Goal: Task Accomplishment & Management: Manage account settings

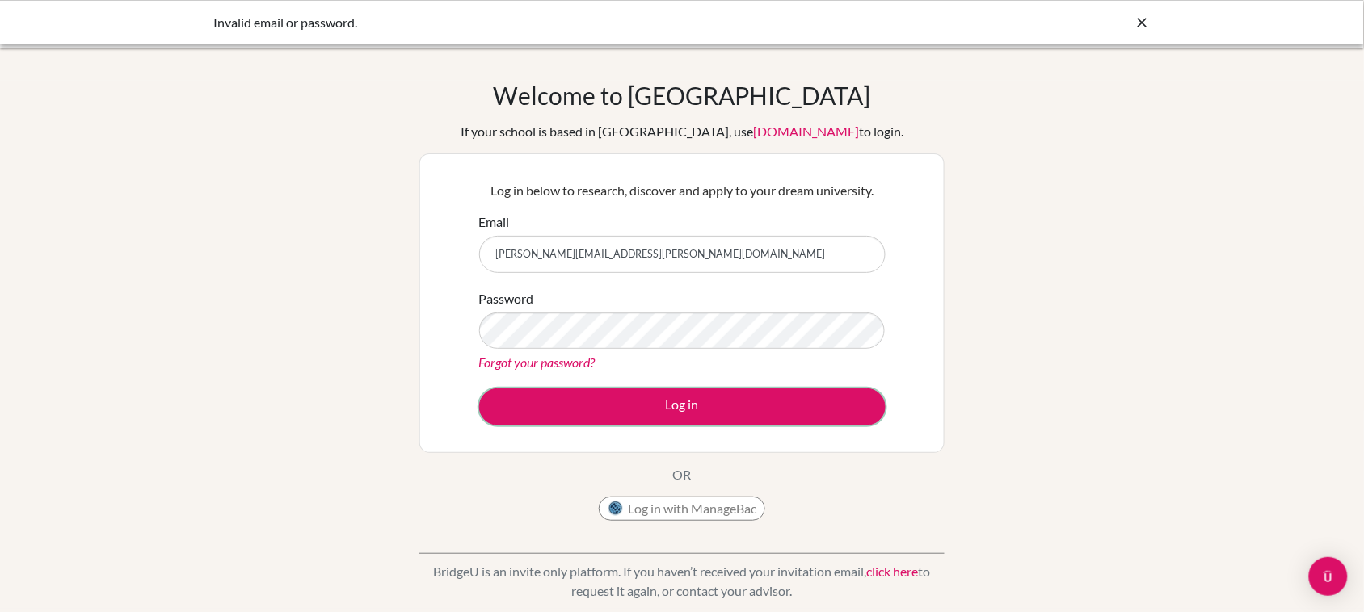
click at [671, 417] on button "Log in" at bounding box center [682, 407] width 406 height 37
drag, startPoint x: 0, startPoint y: 0, endPoint x: 671, endPoint y: 251, distance: 716.2
click at [671, 251] on input "adriana.fortin@horizontes.edu.sv" at bounding box center [682, 254] width 406 height 37
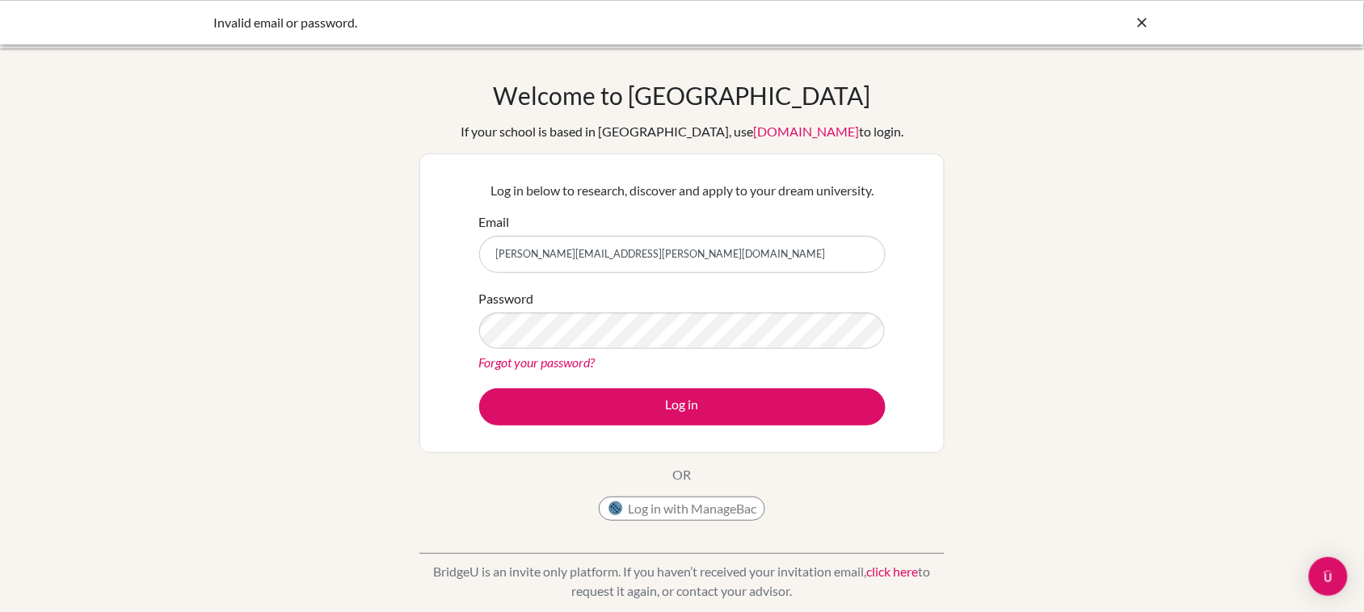
type input "adriana.fortin@apce.edu.sv"
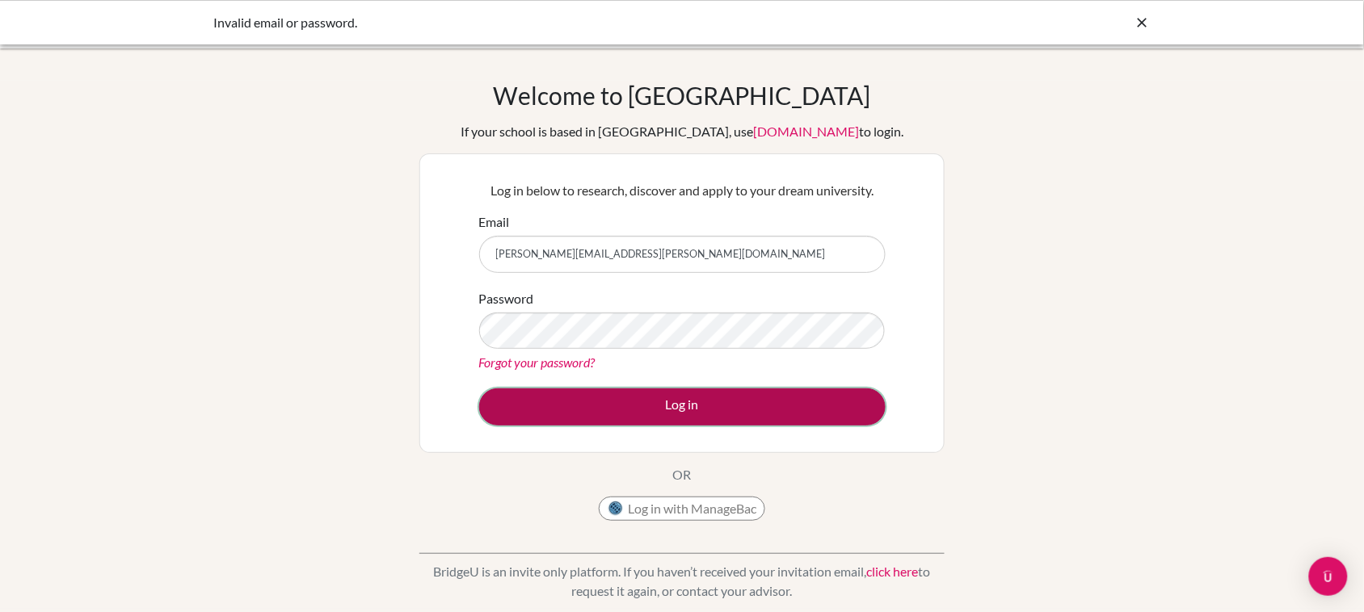
click at [745, 404] on button "Log in" at bounding box center [682, 407] width 406 height 37
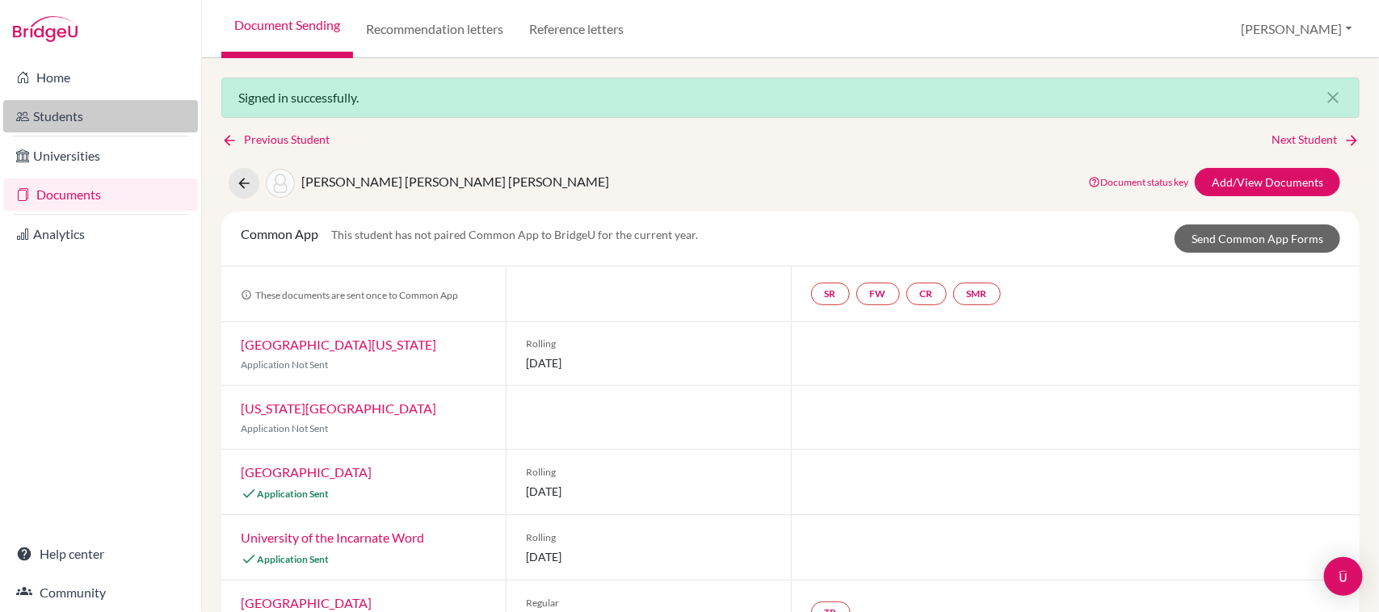
click at [53, 111] on link "Students" at bounding box center [100, 116] width 195 height 32
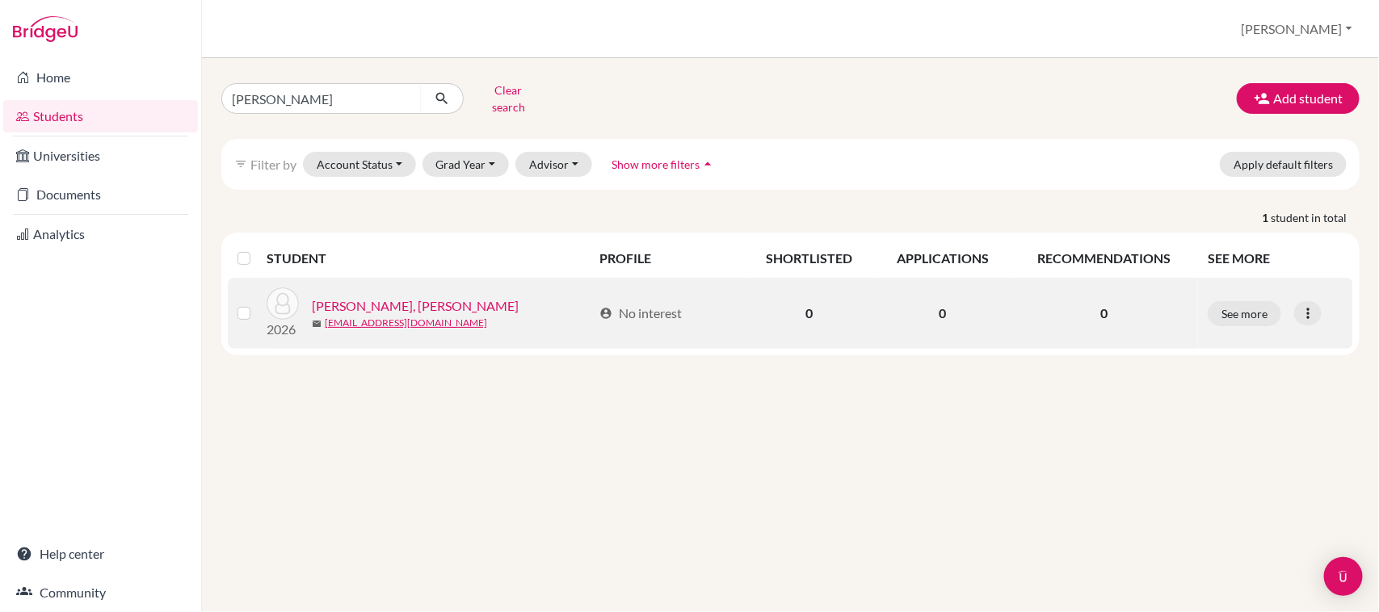
click at [451, 297] on link "[PERSON_NAME], [PERSON_NAME]" at bounding box center [415, 306] width 207 height 19
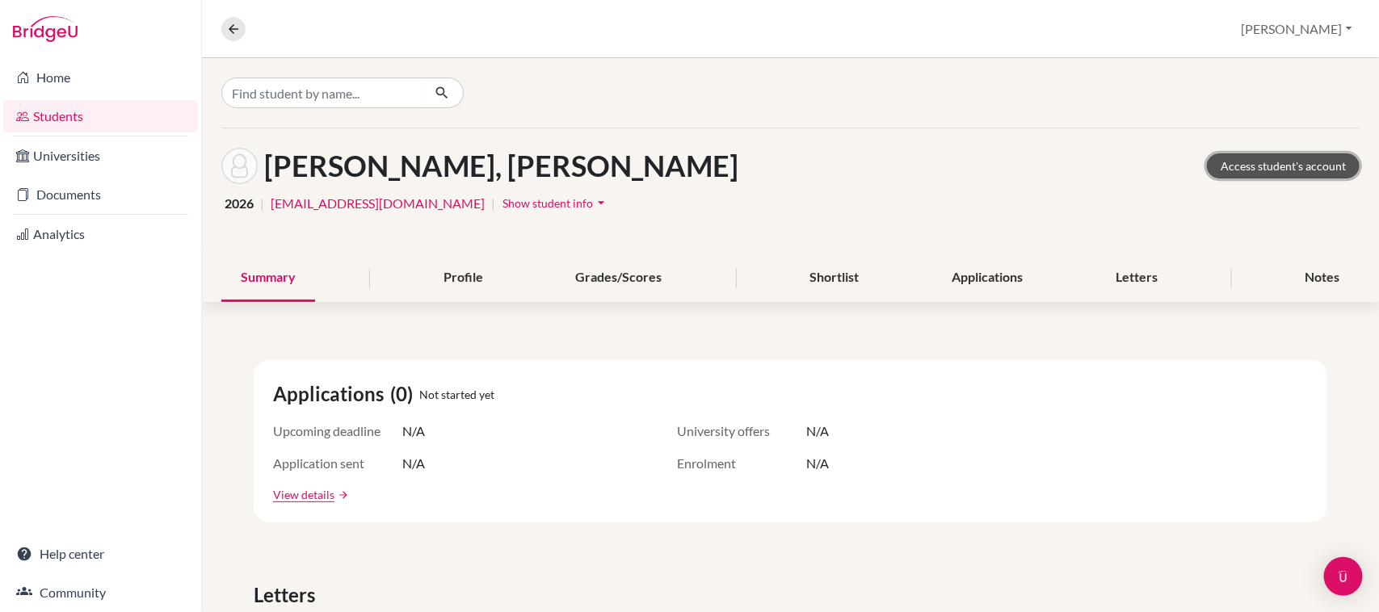
click at [1260, 170] on link "Access student's account" at bounding box center [1283, 166] width 153 height 25
